Goal: Task Accomplishment & Management: Manage account settings

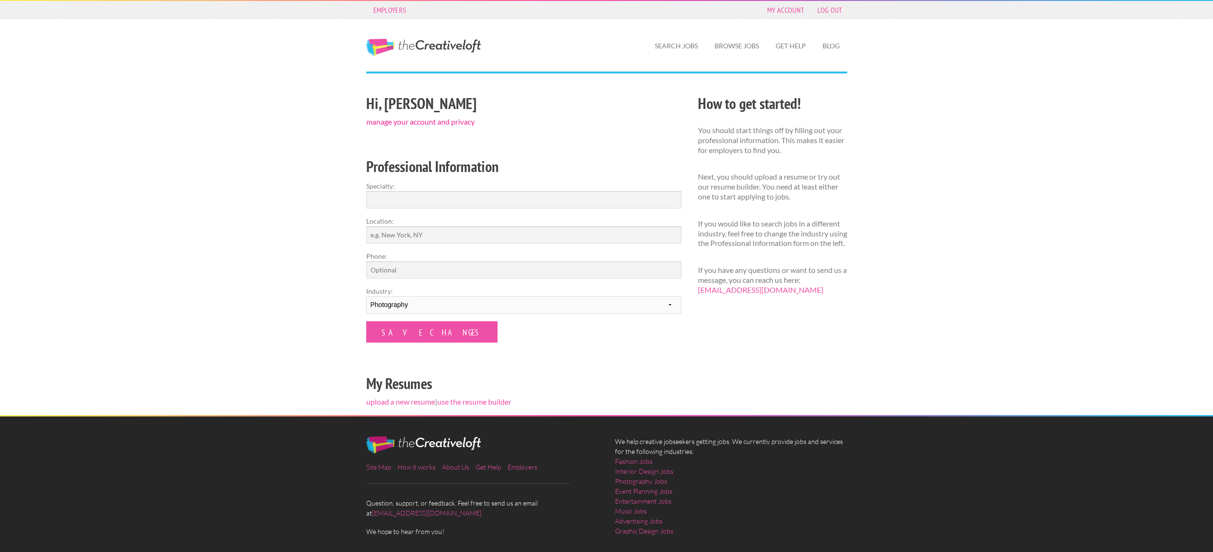
click at [437, 120] on link "manage your account and privacy" at bounding box center [420, 121] width 109 height 9
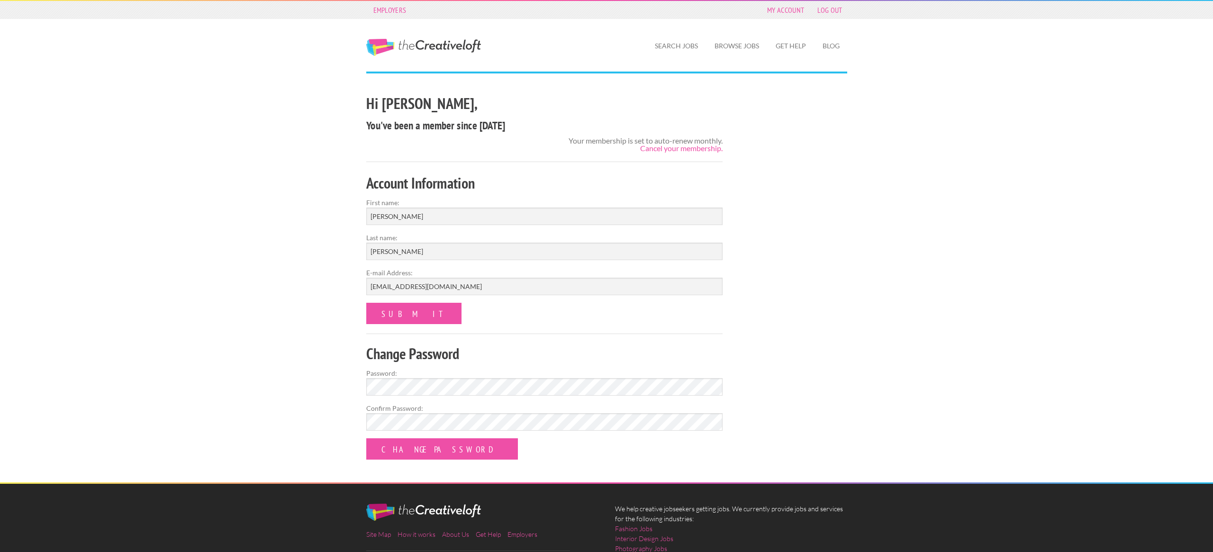
scroll to position [8, 0]
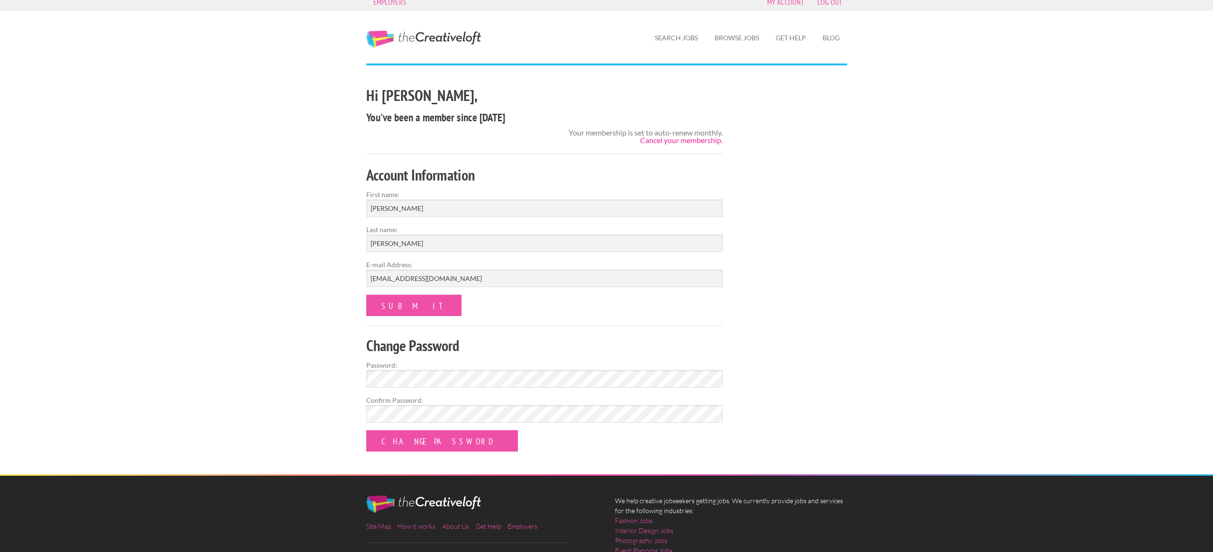
click at [689, 139] on link "Cancel your membership." at bounding box center [681, 140] width 82 height 9
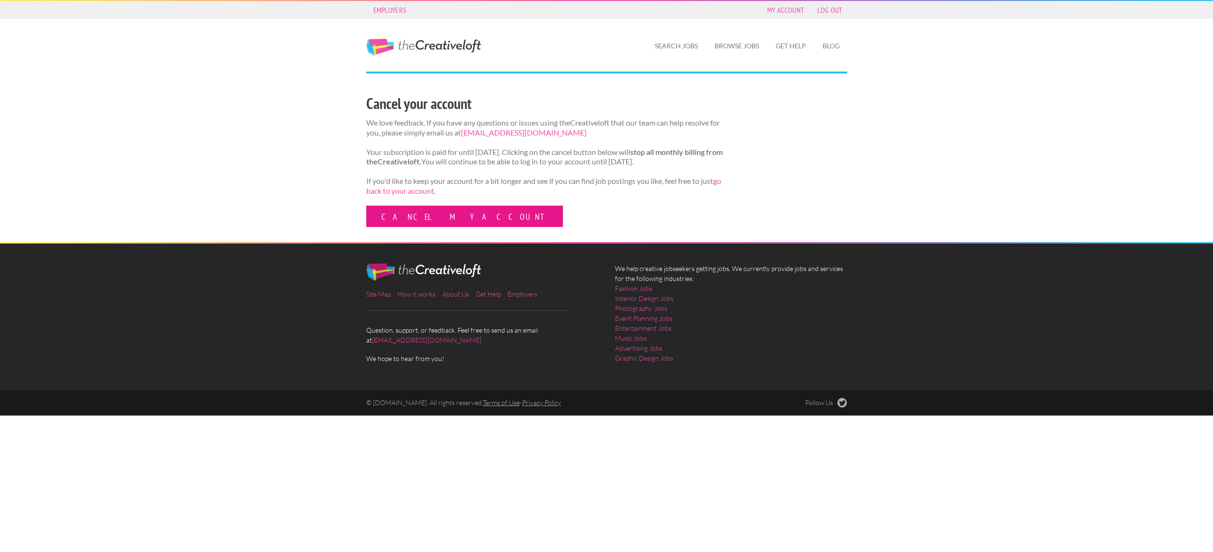
click at [425, 224] on link "Cancel my account" at bounding box center [464, 216] width 197 height 21
